Goal: Transaction & Acquisition: Subscribe to service/newsletter

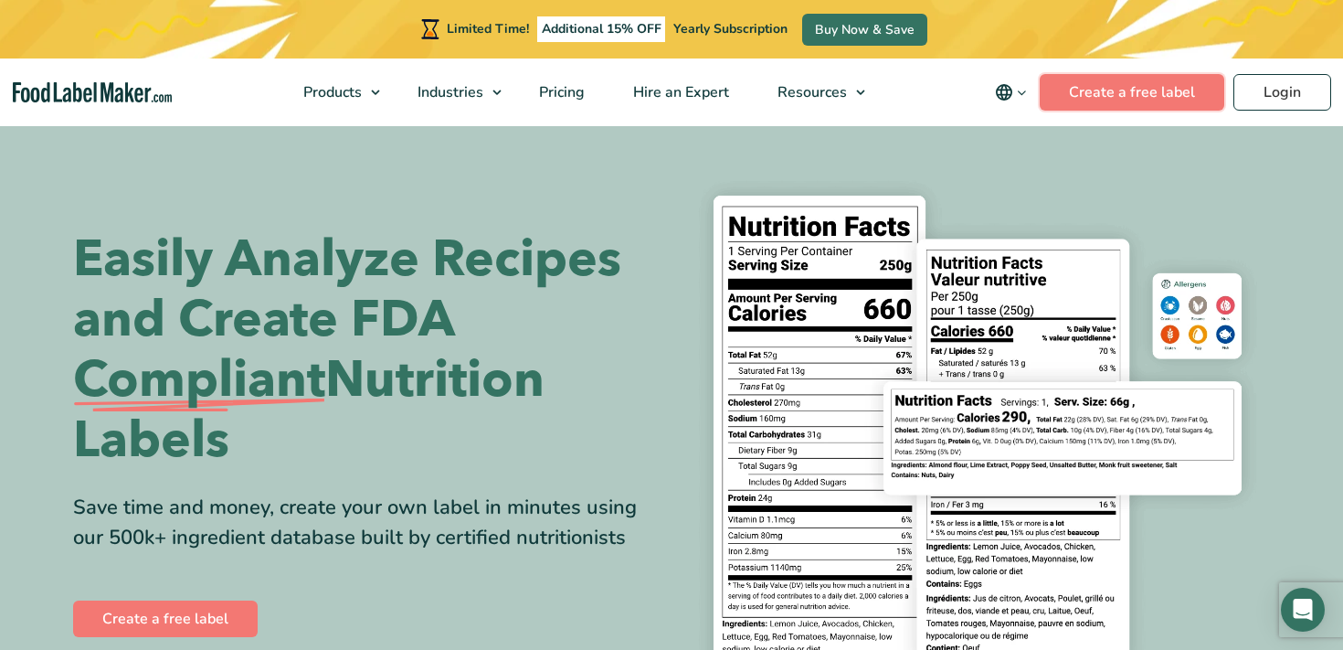
click at [1121, 90] on link "Create a free label" at bounding box center [1132, 92] width 185 height 37
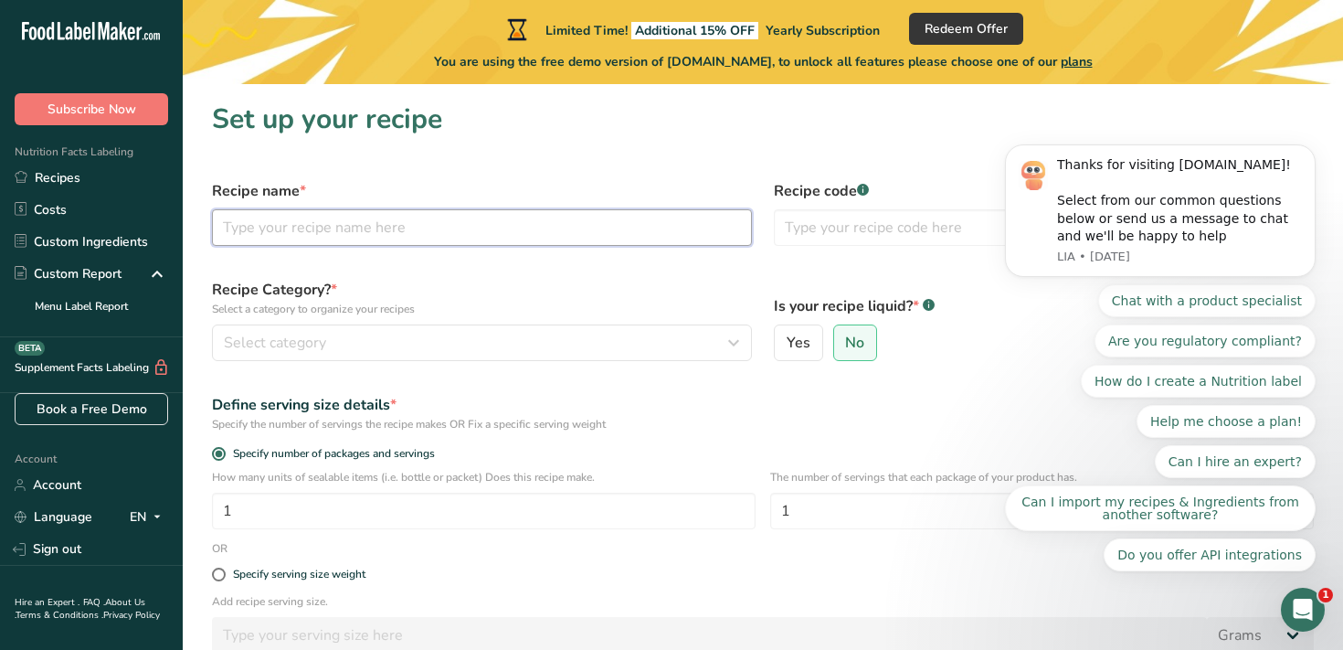
click at [472, 232] on input "text" at bounding box center [482, 227] width 540 height 37
type input "s"
type input "Sweet Beets"
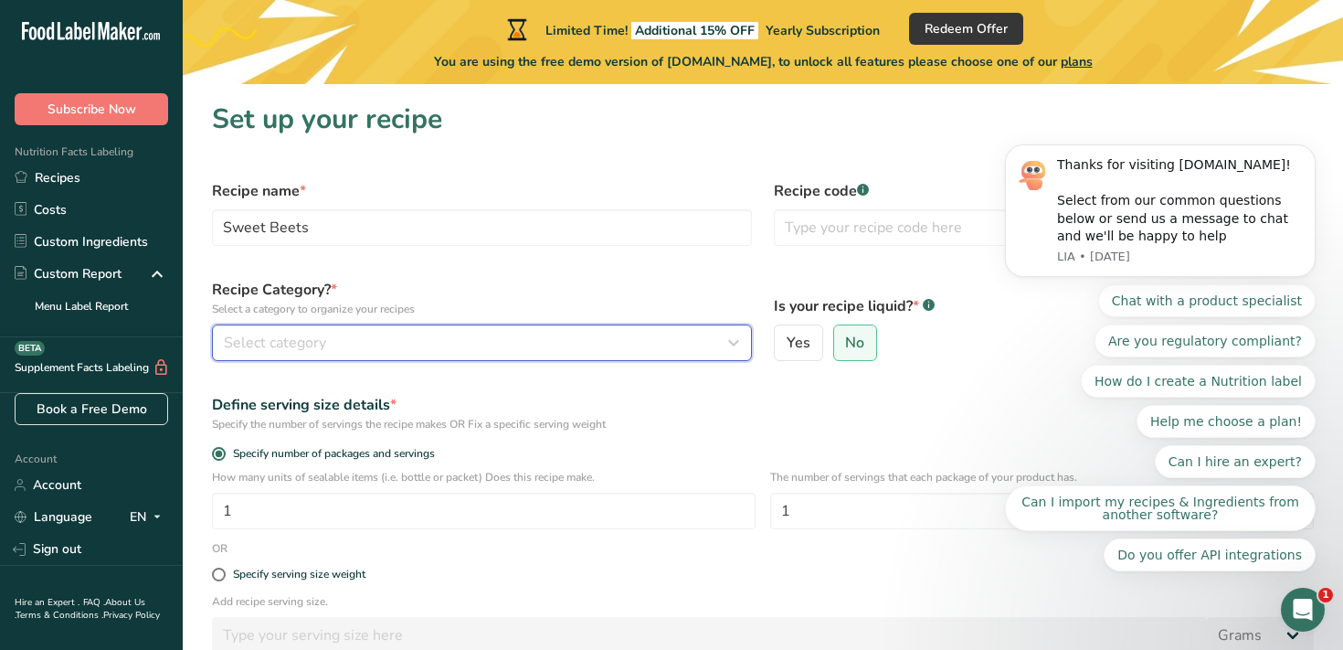
click at [297, 342] on span "Select category" at bounding box center [275, 343] width 102 height 22
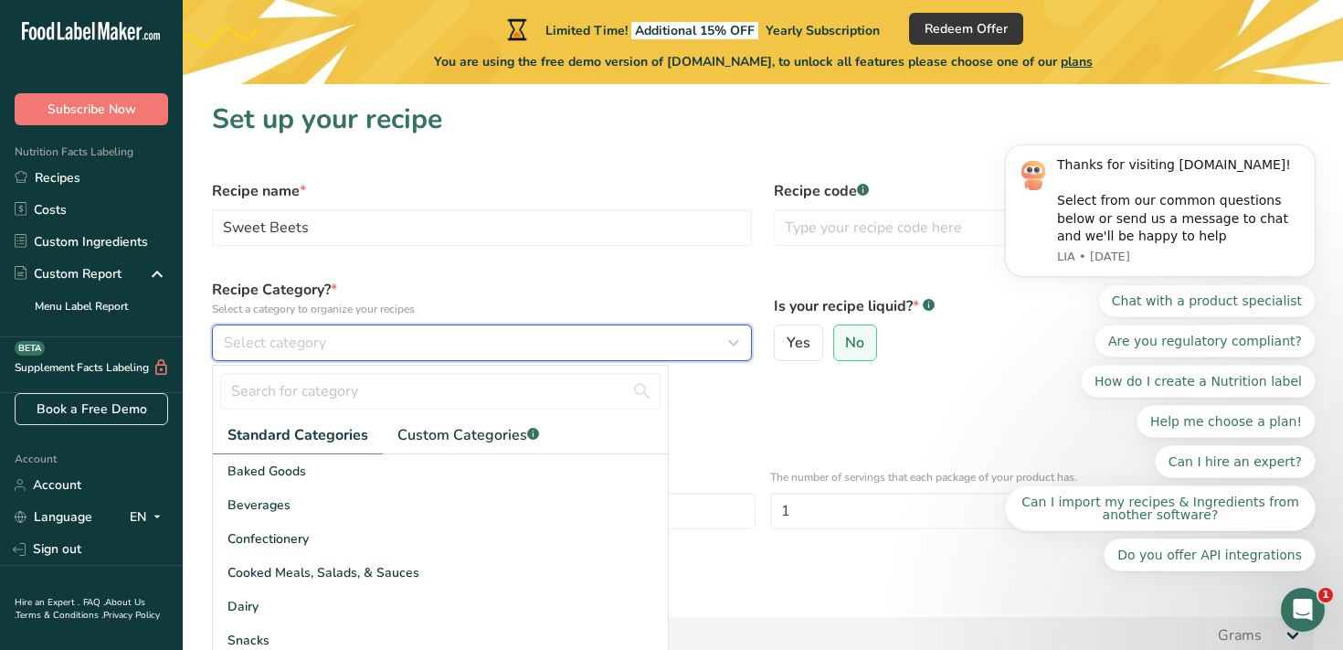
click at [297, 342] on span "Select category" at bounding box center [275, 343] width 102 height 22
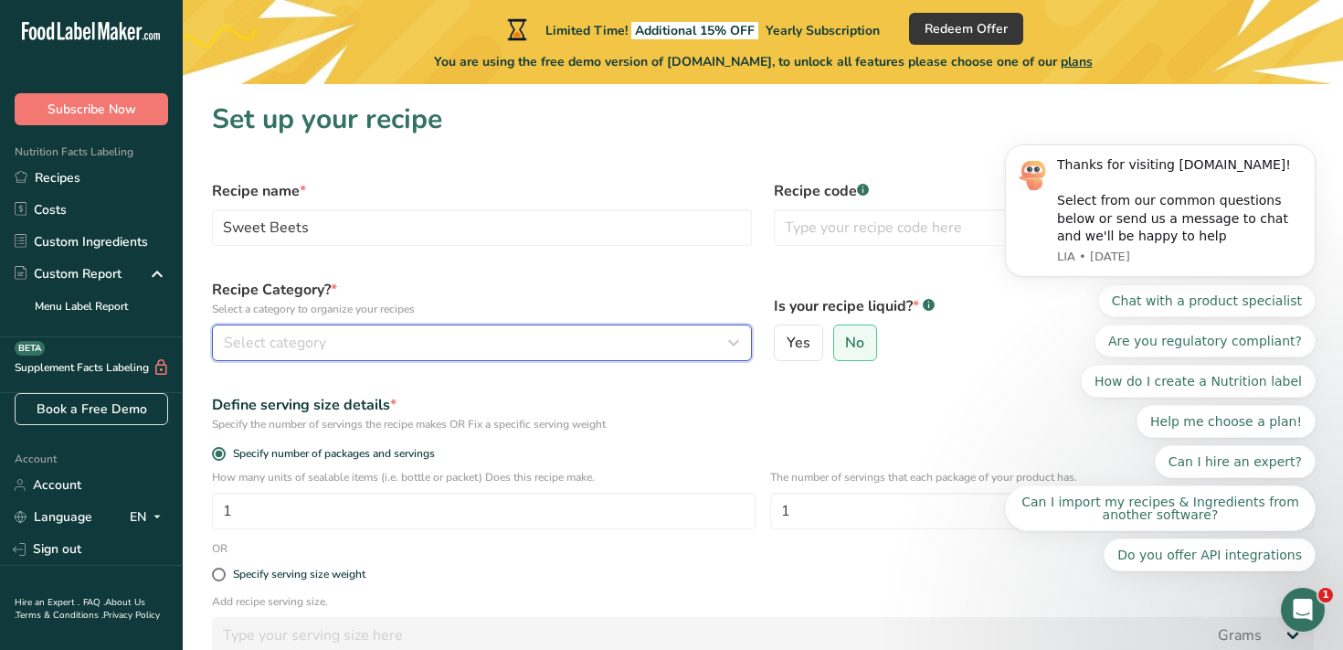
click at [331, 333] on div "Select category" at bounding box center [476, 343] width 505 height 22
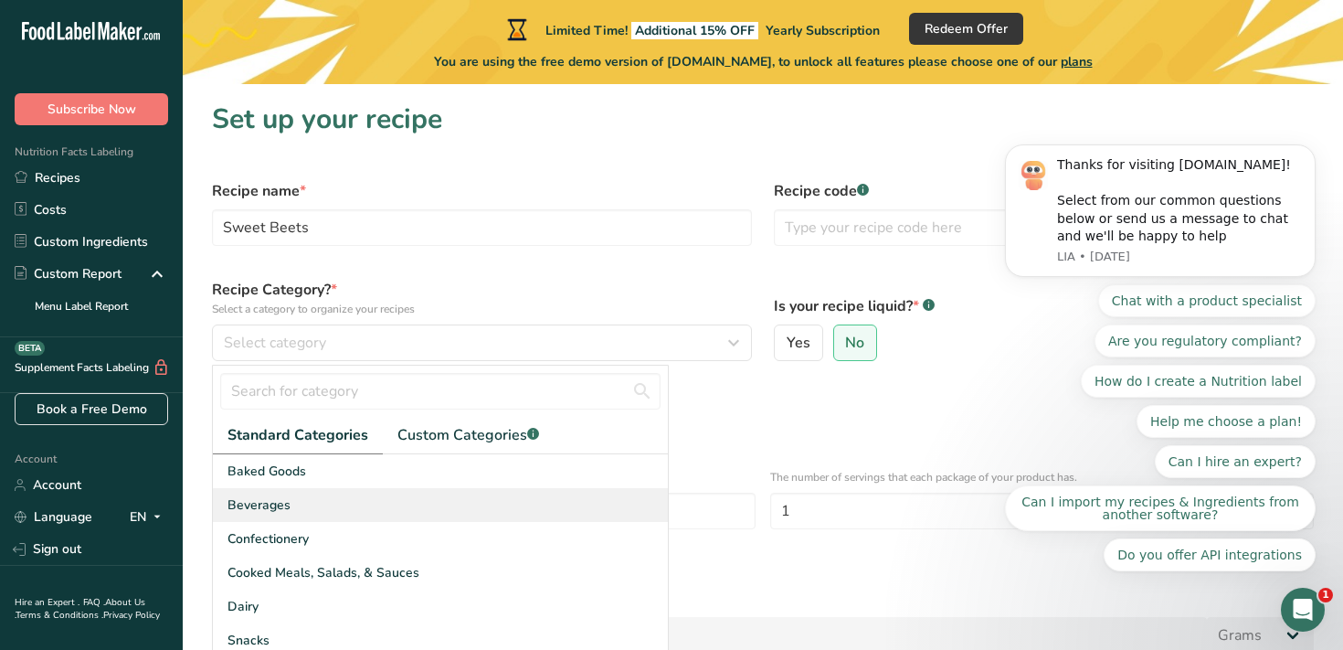
click at [301, 507] on div "Beverages" at bounding box center [440, 505] width 455 height 34
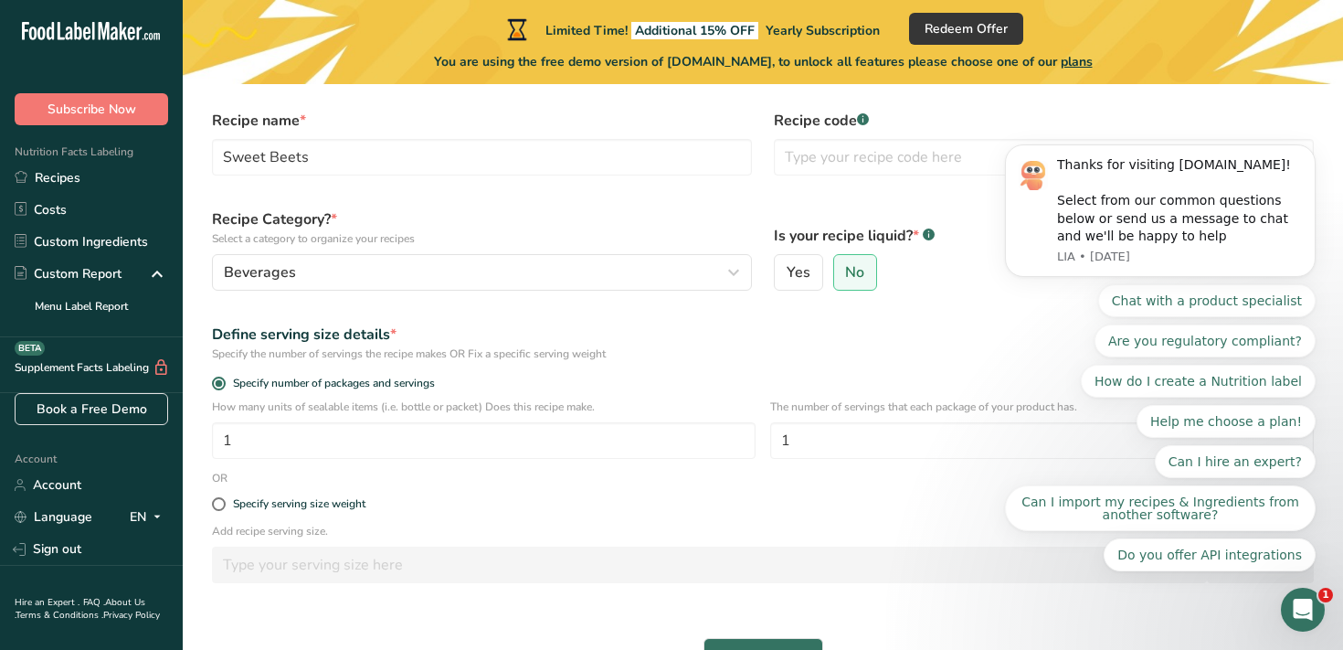
scroll to position [73, 0]
click at [222, 500] on span at bounding box center [219, 501] width 14 height 14
click at [222, 500] on input "Specify serving size weight" at bounding box center [218, 501] width 12 height 12
radio input "true"
radio input "false"
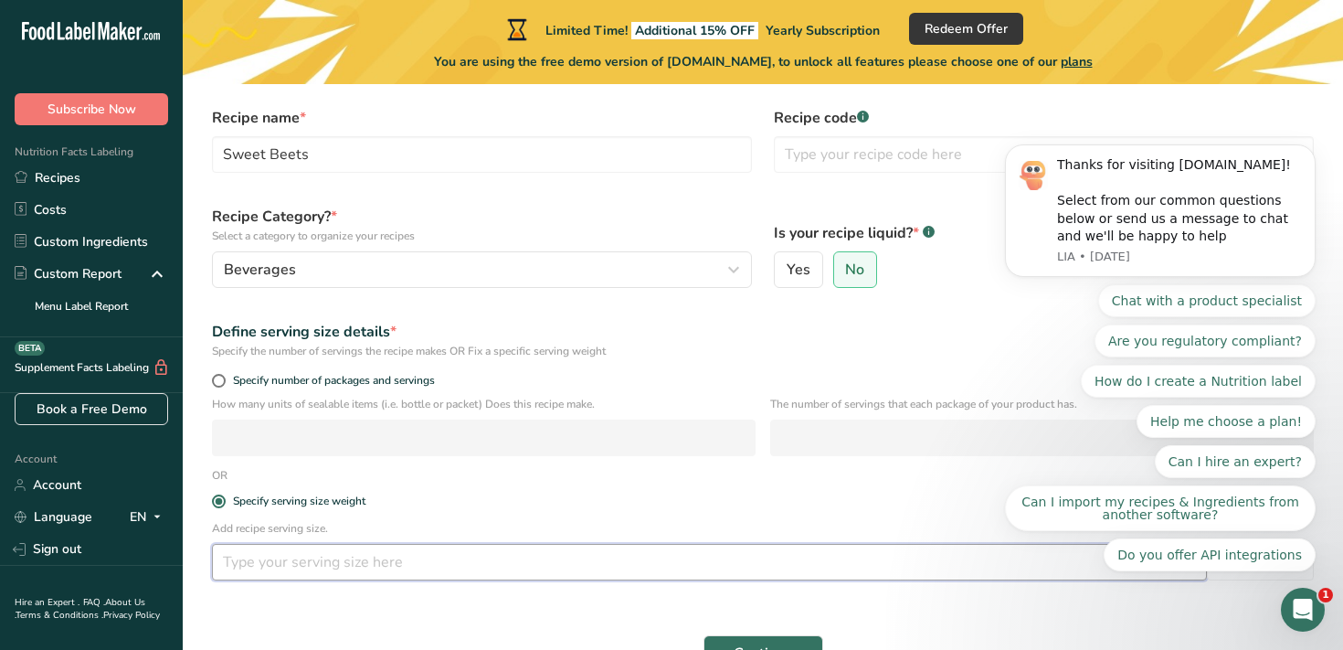
click at [328, 565] on input "number" at bounding box center [709, 562] width 995 height 37
type input "16"
click at [806, 263] on span "Yes" at bounding box center [799, 269] width 24 height 18
click at [787, 264] on input "Yes" at bounding box center [781, 270] width 12 height 12
radio input "true"
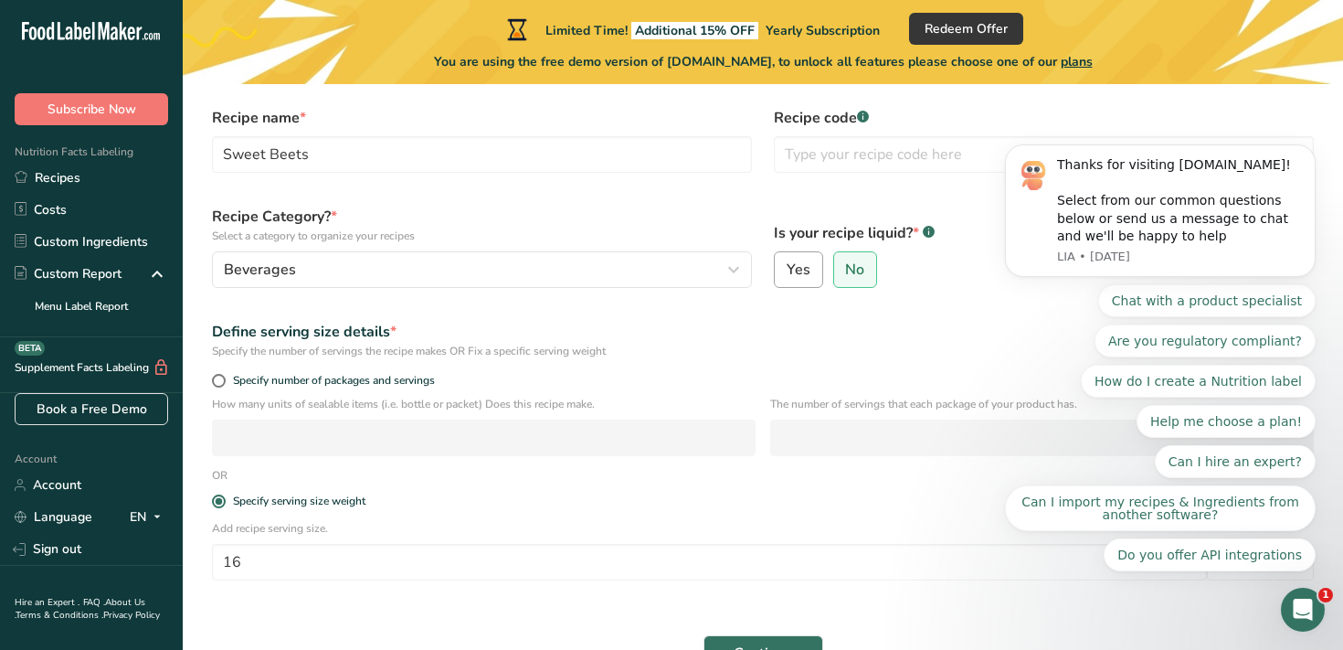
radio input "false"
select select "22"
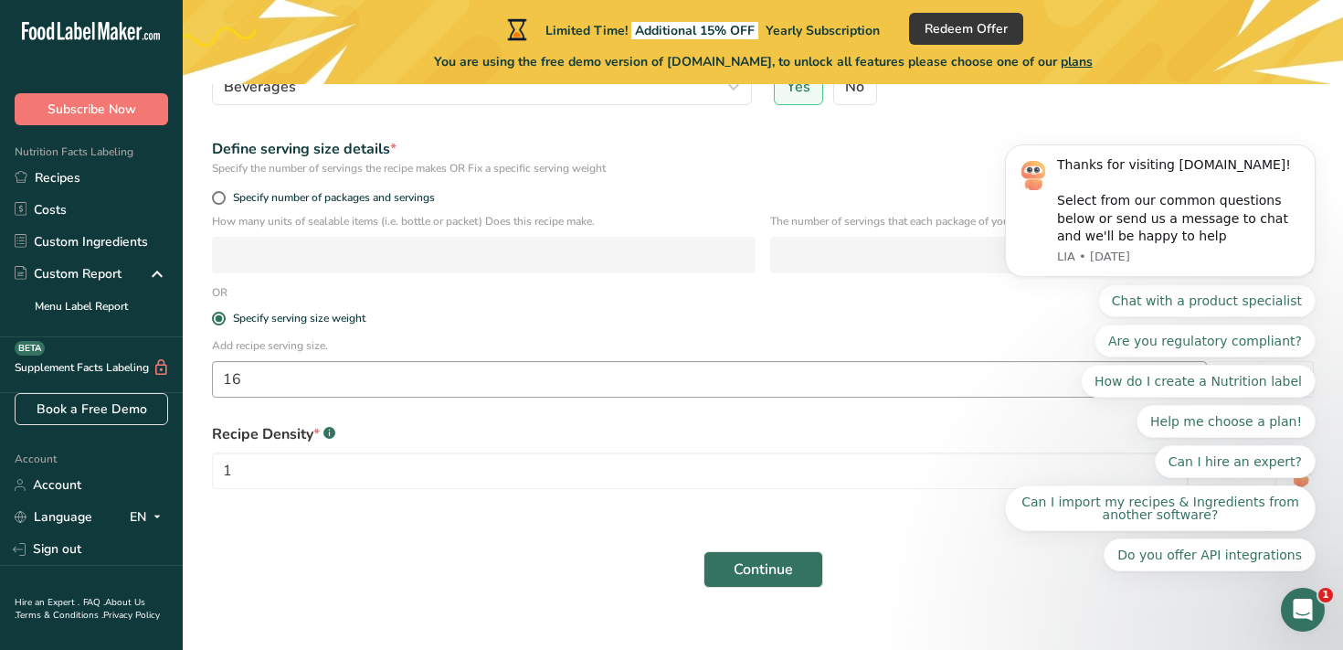
scroll to position [281, 0]
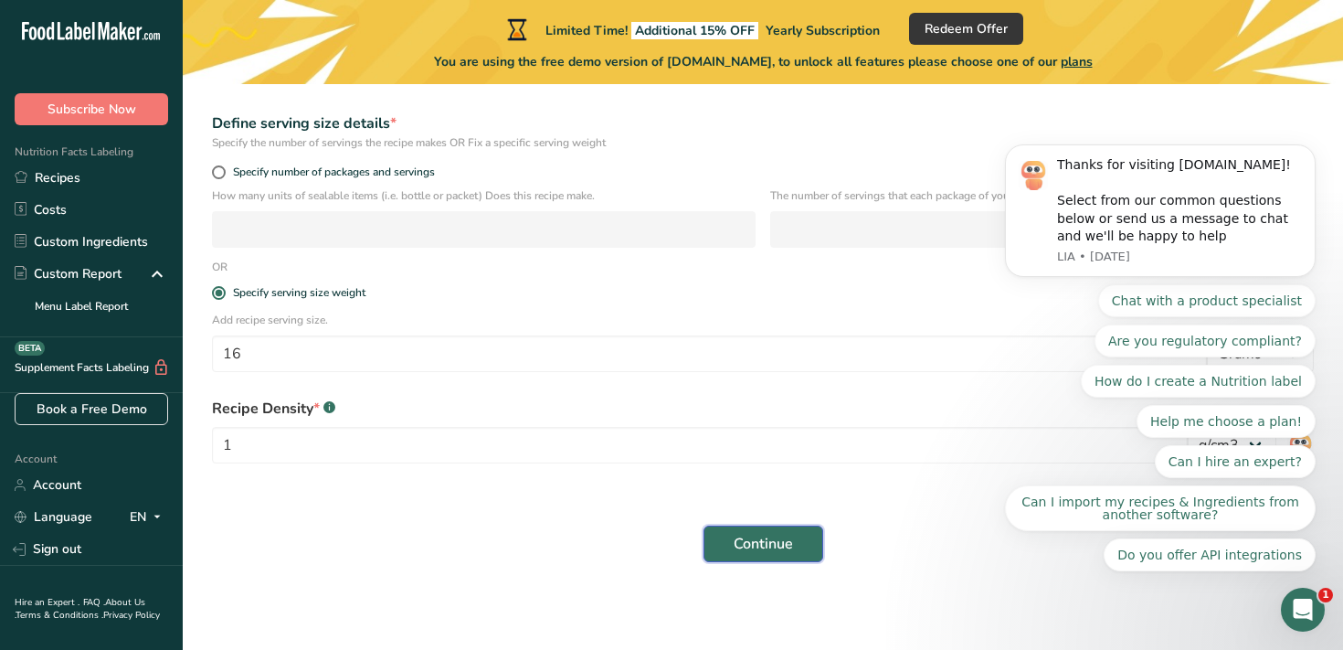
click at [774, 536] on span "Continue" at bounding box center [763, 544] width 59 height 22
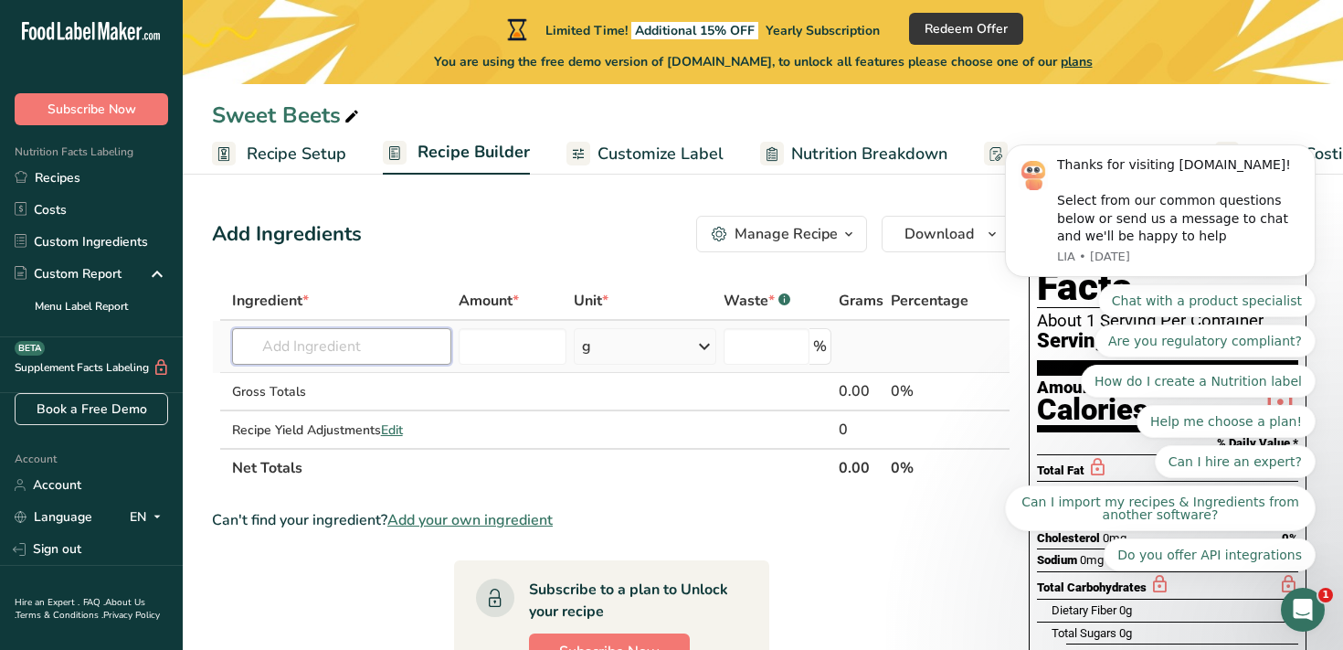
click at [360, 349] on input "text" at bounding box center [342, 346] width 220 height 37
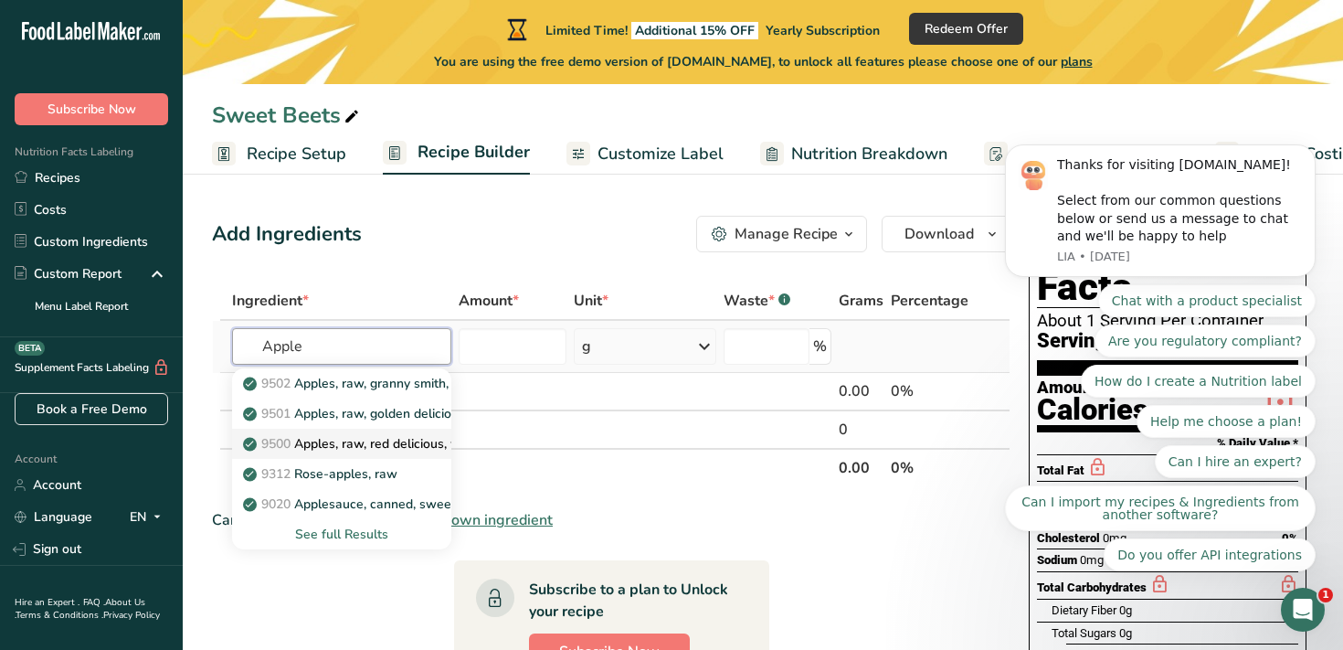
type input "Apple"
click at [388, 442] on p "9500 Apples, raw, red delicious, with skin (Includes foods for USDA's Food Dist…" at bounding box center [538, 443] width 582 height 19
type input "Apples, raw, red delicious, with skin (Includes foods for USDA's Food Distribut…"
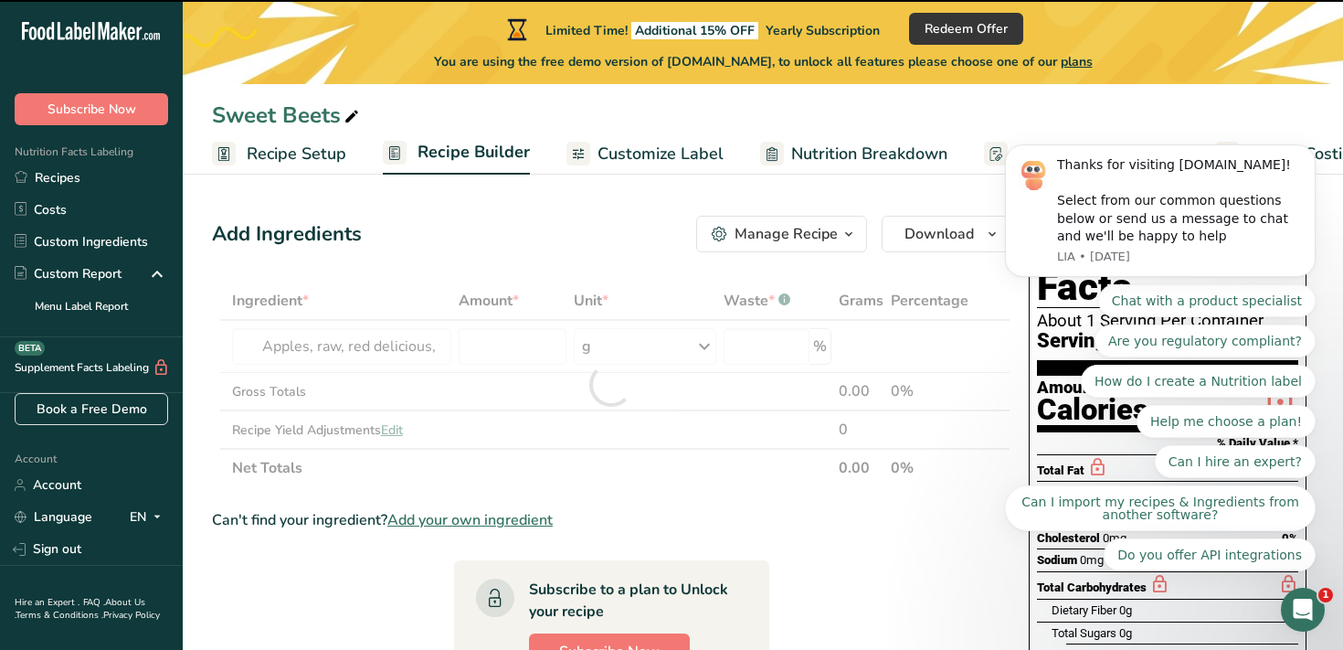
type input "0"
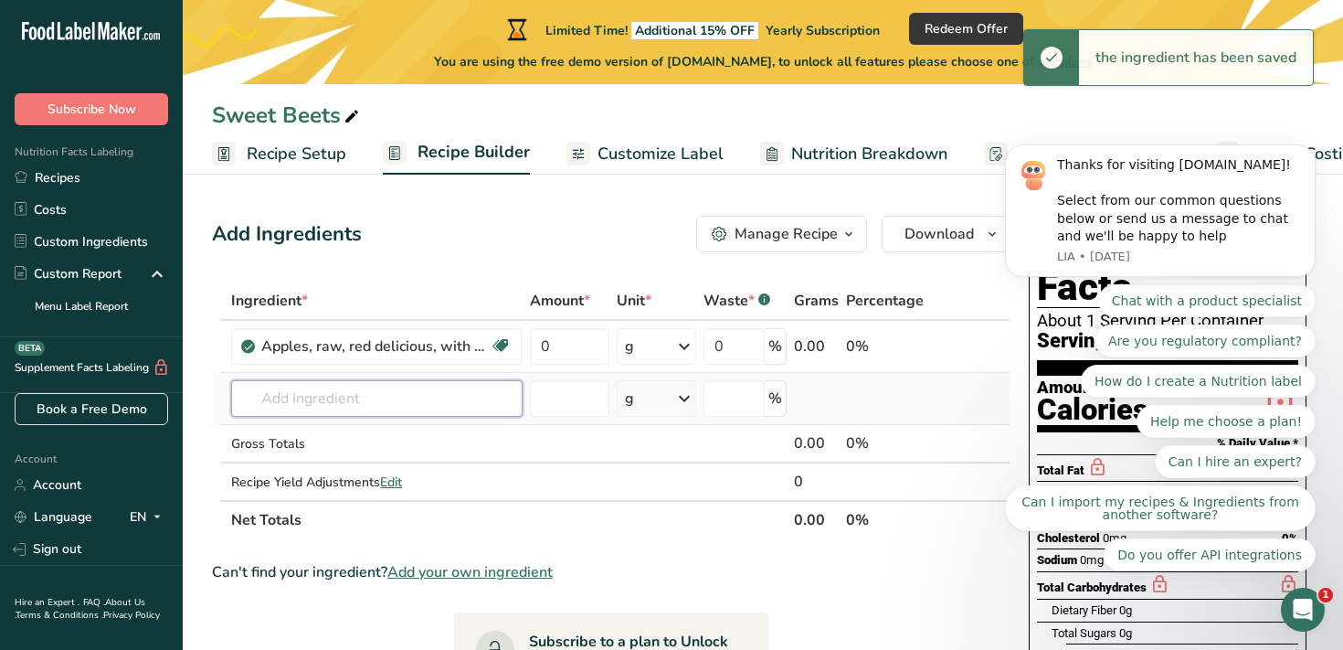
click at [297, 396] on input "text" at bounding box center [376, 398] width 291 height 37
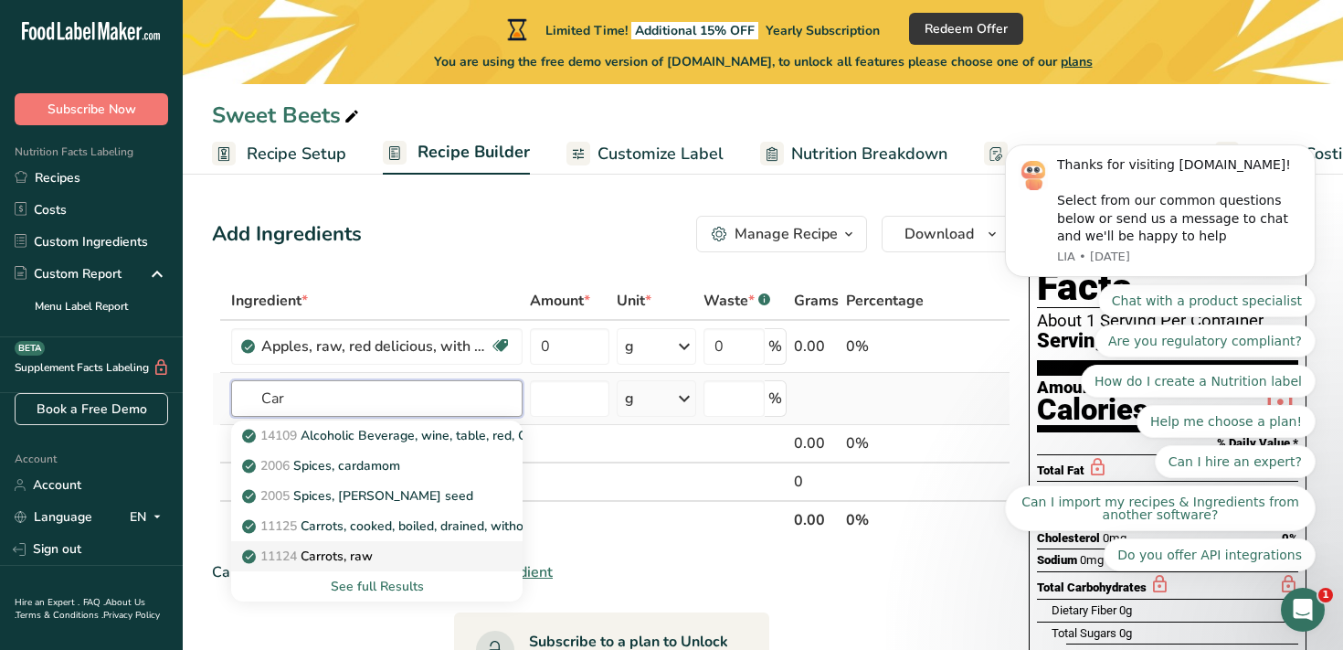
type input "Car"
click at [365, 549] on p "11124 Carrots, raw" at bounding box center [309, 555] width 127 height 19
type input "Carrots, raw"
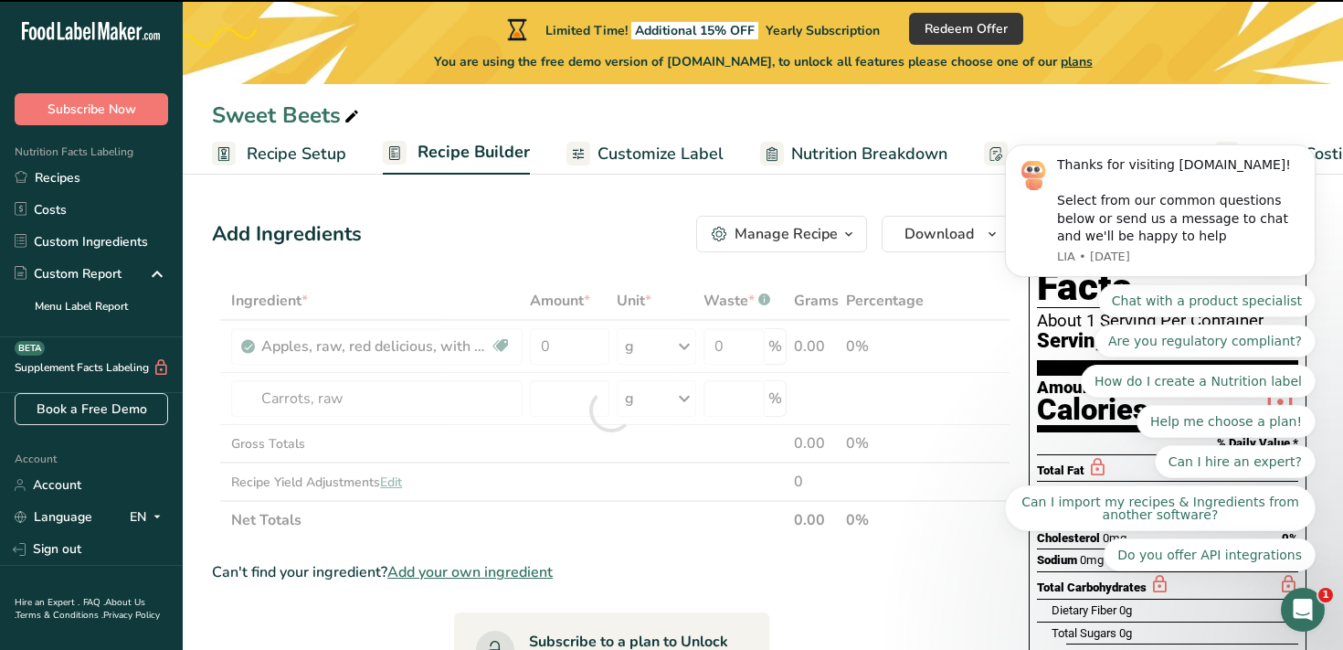
type input "0"
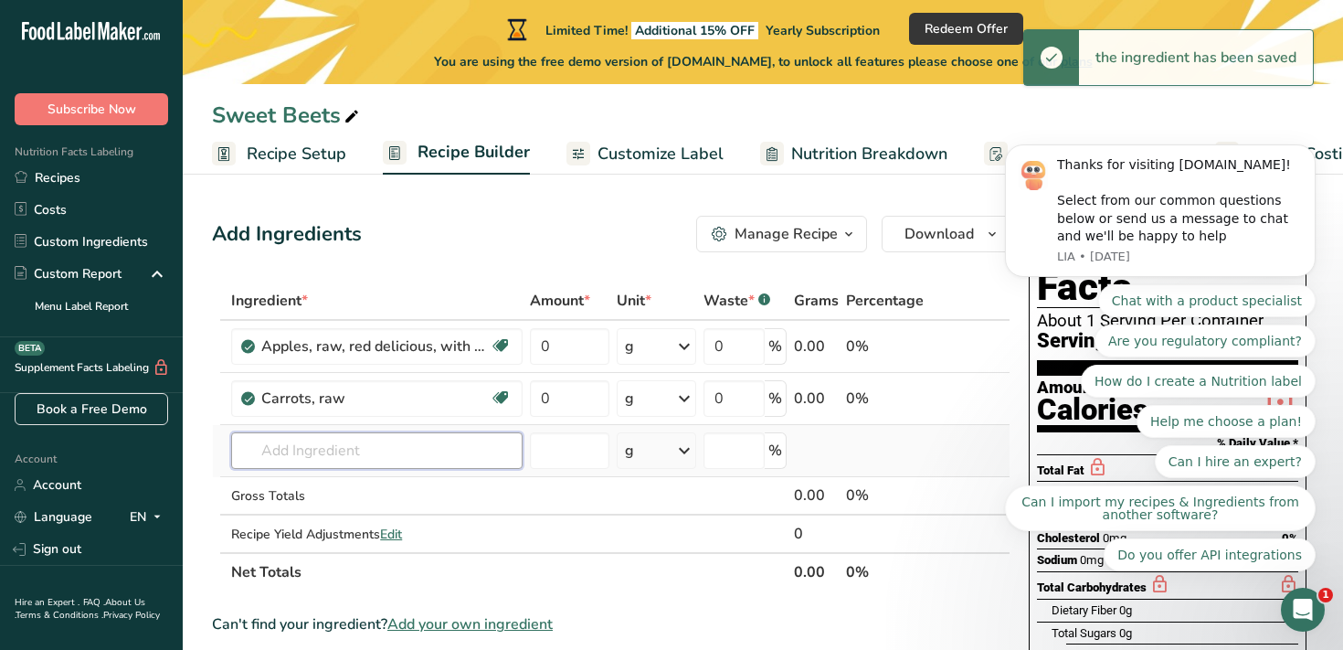
click at [297, 446] on input "text" at bounding box center [376, 450] width 291 height 37
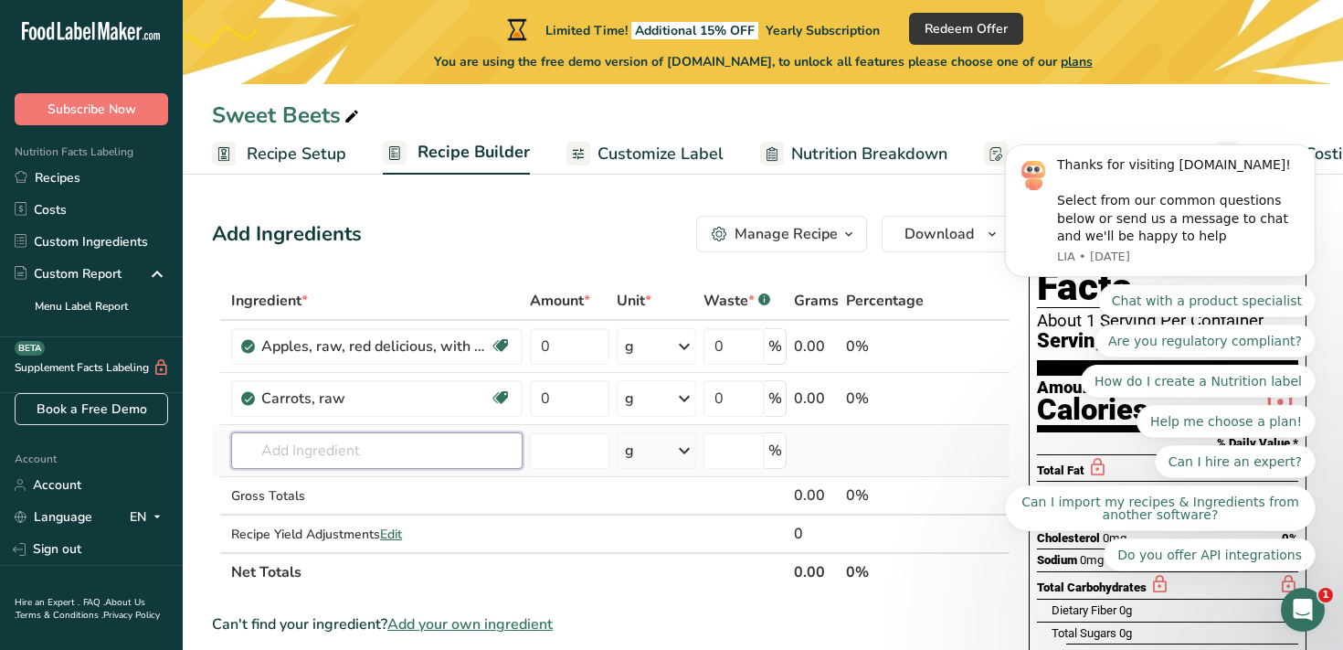
click at [297, 446] on input "text" at bounding box center [376, 450] width 291 height 37
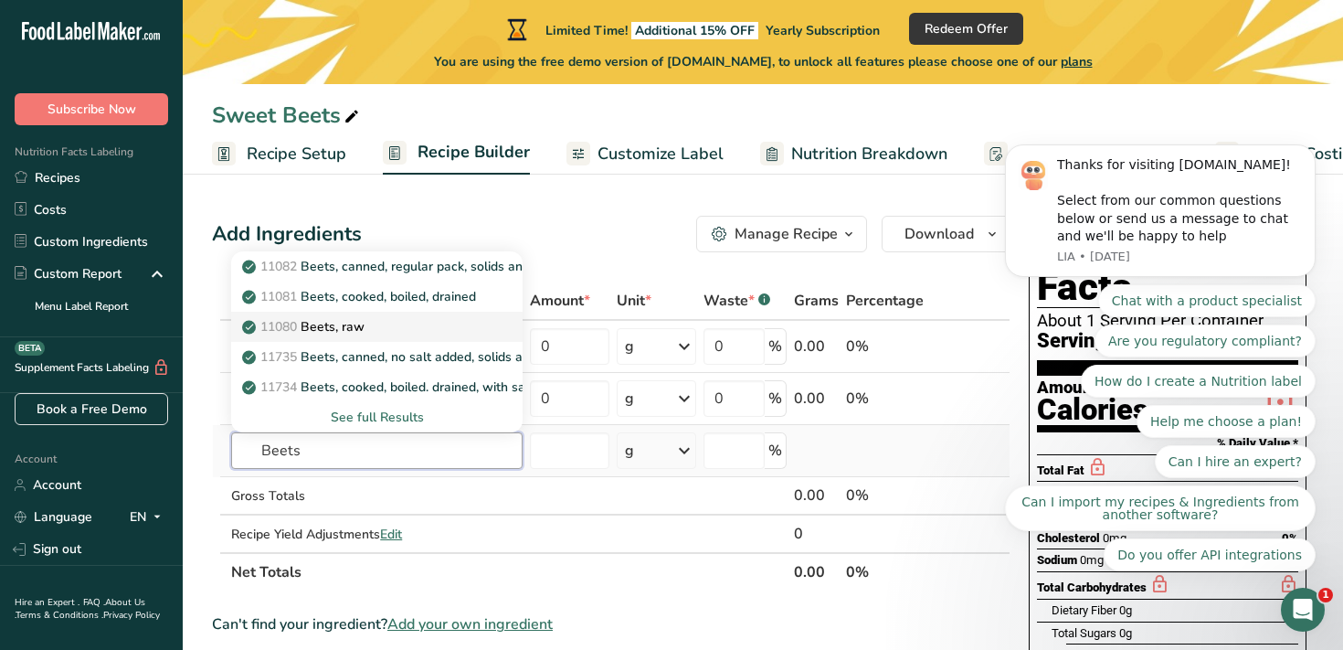
type input "Beets"
click at [354, 325] on p "11080 Beets, raw" at bounding box center [305, 326] width 119 height 19
type input "Beets, raw"
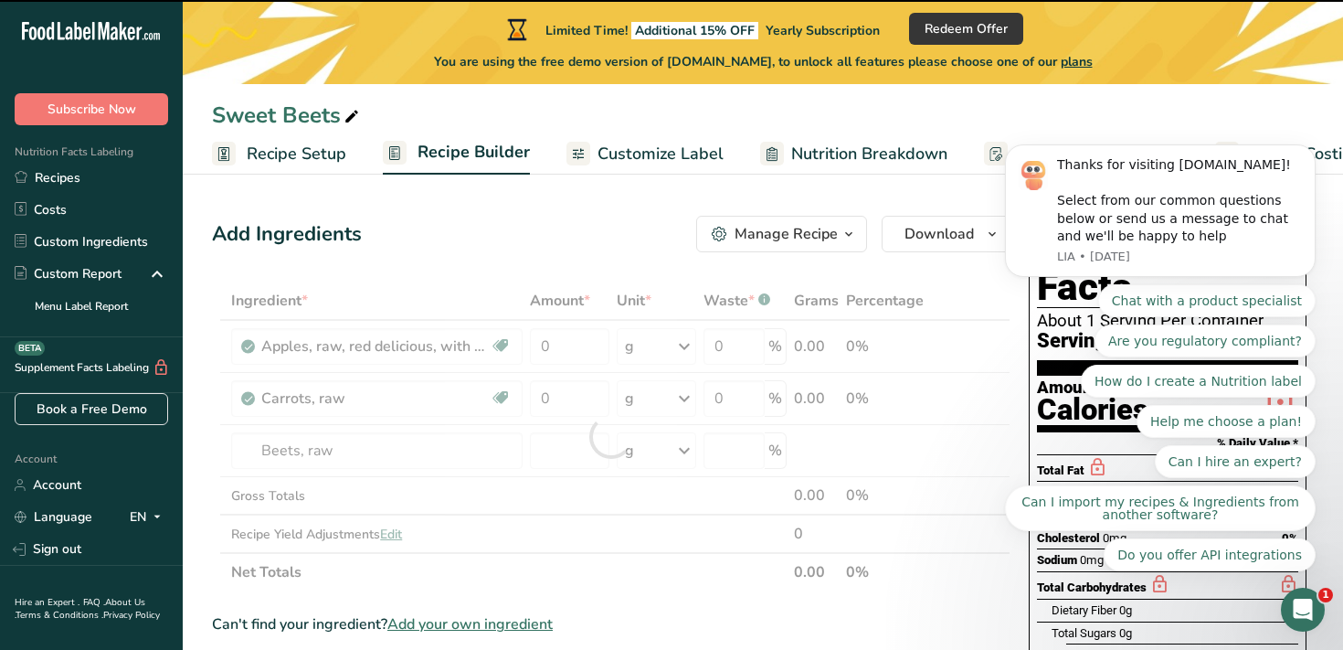
type input "0"
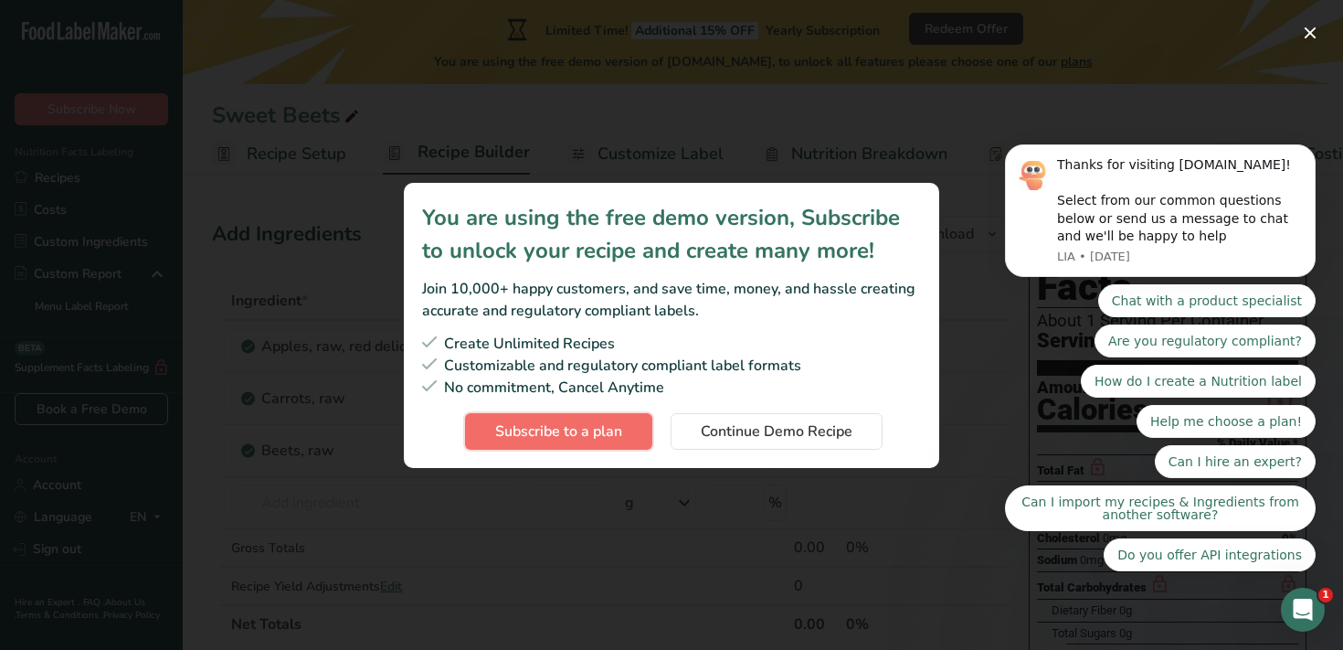
click at [616, 421] on span "Subscribe to a plan" at bounding box center [558, 431] width 127 height 22
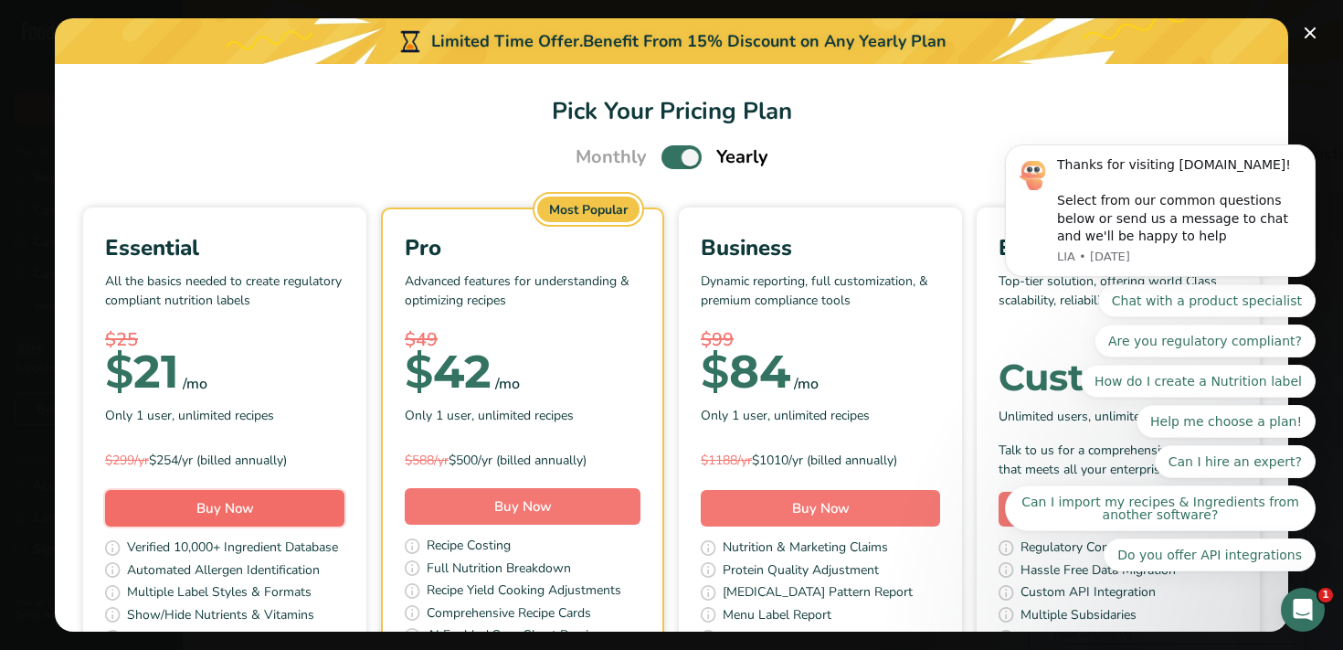
click at [252, 504] on span "Buy Now" at bounding box center [225, 508] width 58 height 18
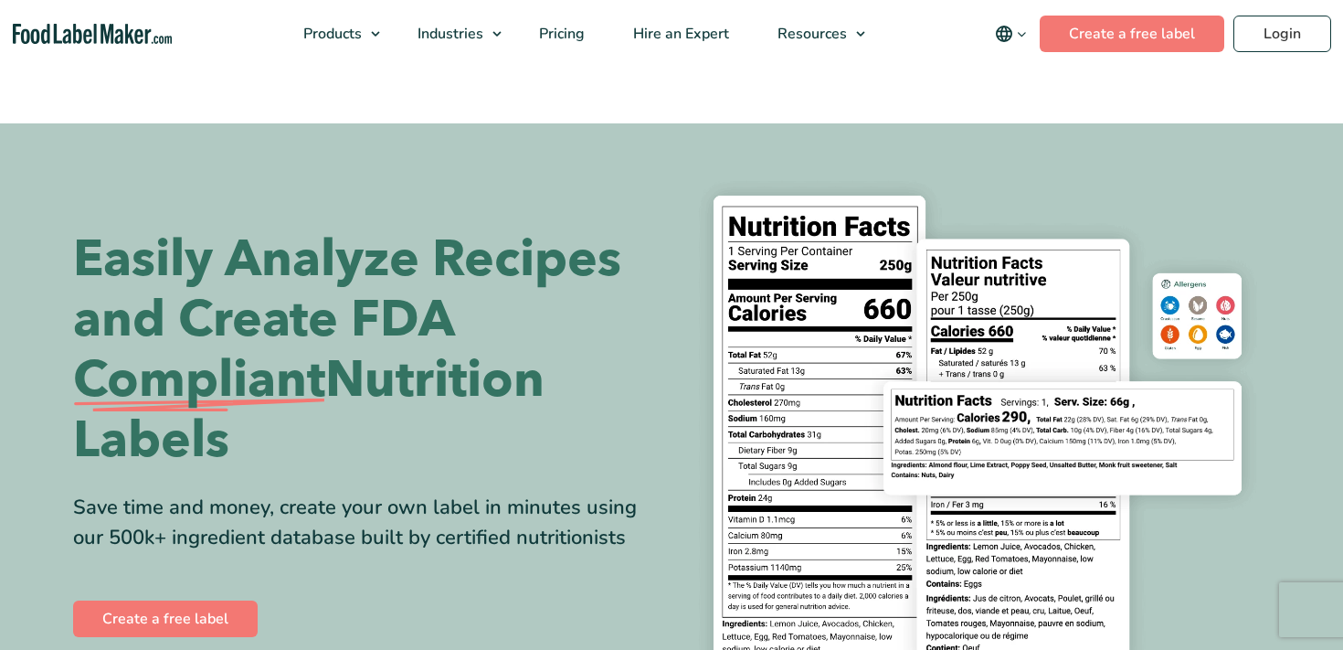
click at [251, 410] on span "Compliant" at bounding box center [199, 380] width 252 height 60
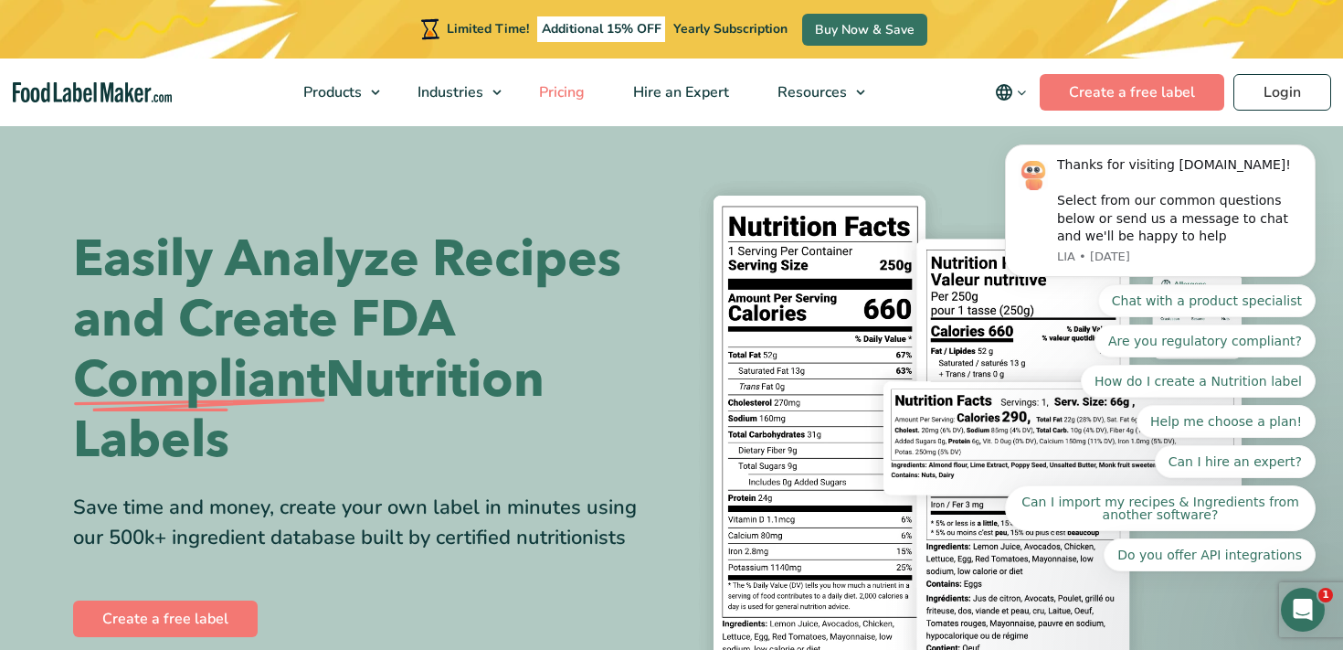
click at [558, 90] on span "Pricing" at bounding box center [560, 92] width 53 height 20
